Goal: Task Accomplishment & Management: Use online tool/utility

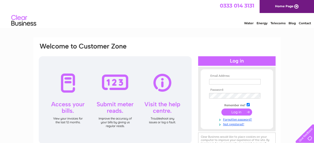
type input "[PERSON_NAME][EMAIL_ADDRESS][DOMAIN_NAME]"
click at [234, 111] on input "submit" at bounding box center [237, 112] width 31 height 7
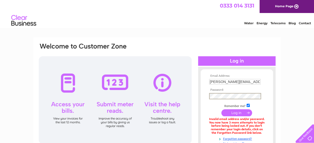
click at [236, 111] on input "submit" at bounding box center [237, 112] width 31 height 7
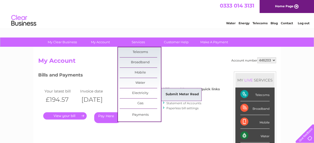
click at [172, 92] on link "Submit Meter Read" at bounding box center [182, 95] width 41 height 10
